Goal: Find specific page/section: Find specific page/section

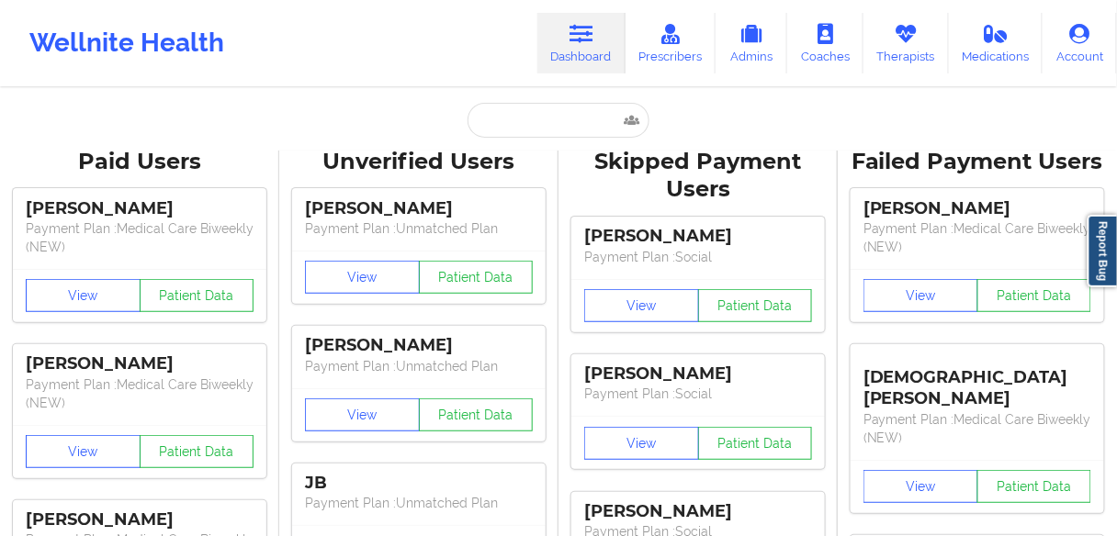
type input "[PERSON_NAME]"
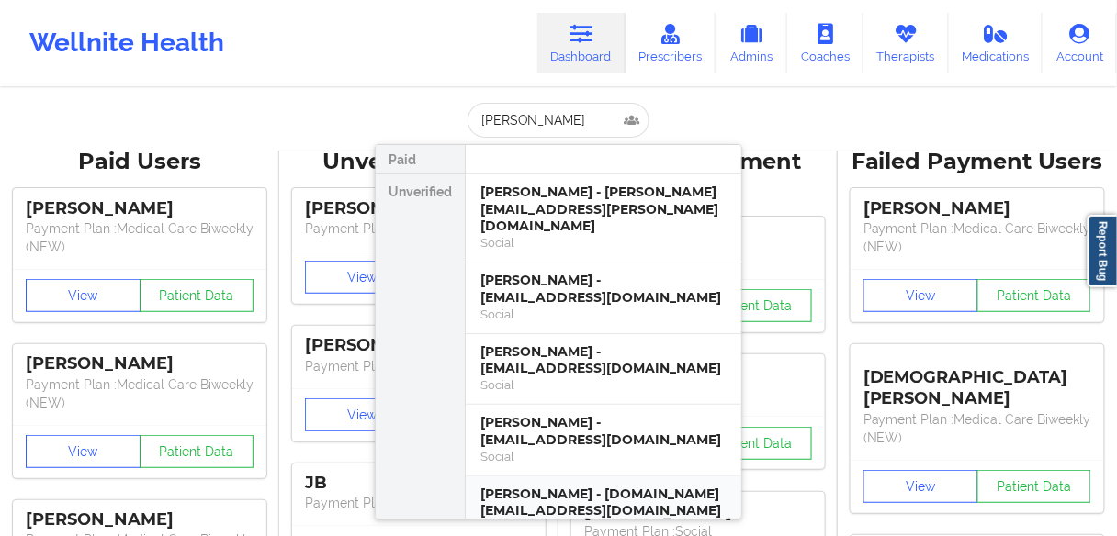
click at [559, 487] on div "[PERSON_NAME] - [DOMAIN_NAME][EMAIL_ADDRESS][DOMAIN_NAME]" at bounding box center [603, 503] width 246 height 34
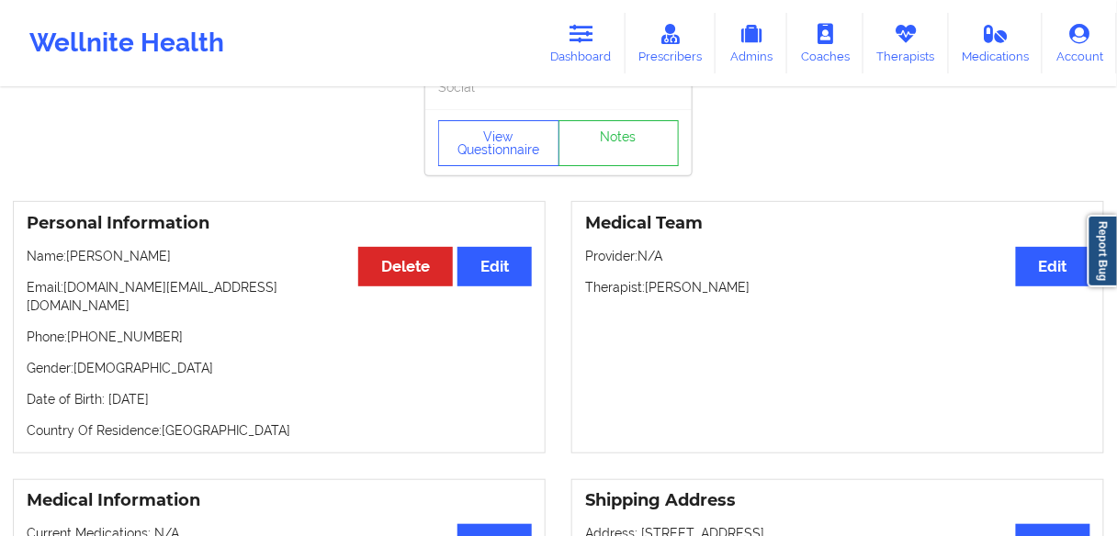
scroll to position [31, 0]
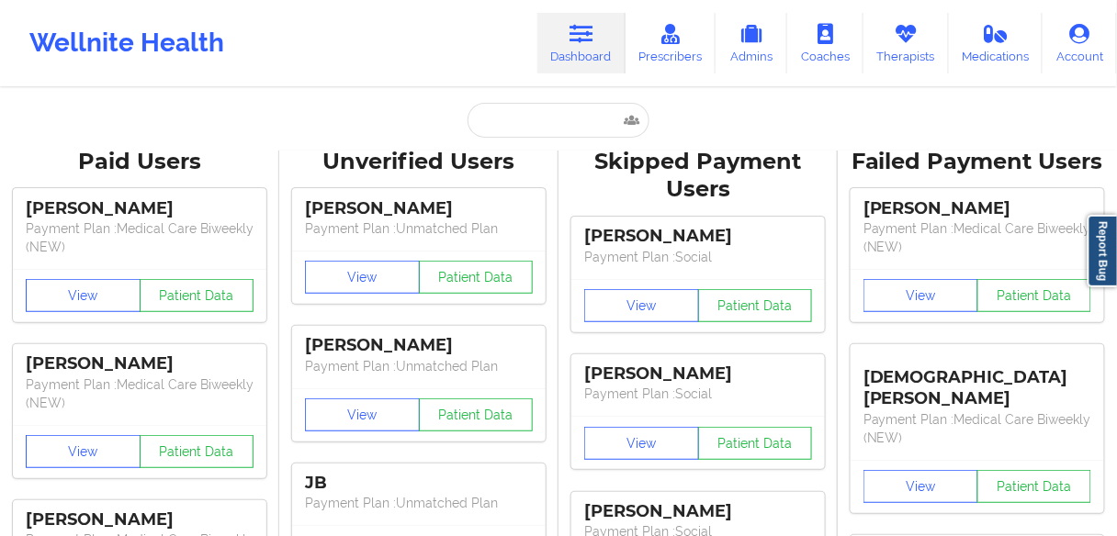
click at [578, 58] on link "Dashboard" at bounding box center [581, 43] width 88 height 61
click at [548, 118] on input "text" at bounding box center [559, 120] width 182 height 35
paste input "[PERSON_NAME]"
type input "[PERSON_NAME]"
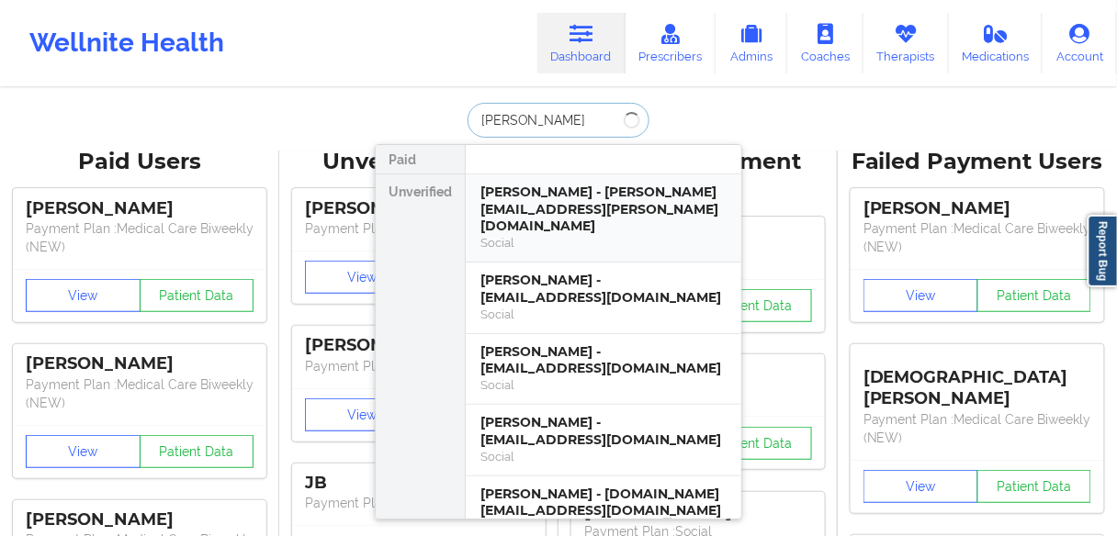
click at [540, 209] on div "[PERSON_NAME] - [PERSON_NAME][EMAIL_ADDRESS][PERSON_NAME][DOMAIN_NAME]" at bounding box center [603, 209] width 246 height 51
